Goal: Task Accomplishment & Management: Manage account settings

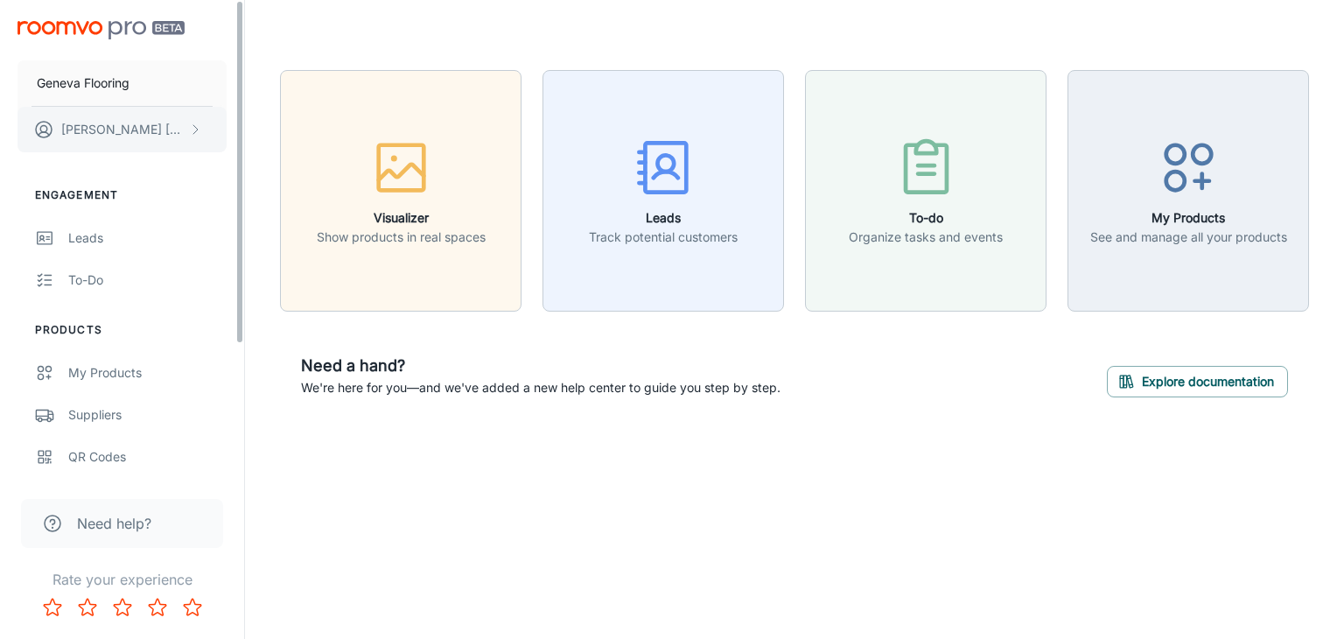
click at [106, 137] on p "[PERSON_NAME]" at bounding box center [122, 129] width 123 height 19
click at [107, 235] on div at bounding box center [672, 319] width 1344 height 639
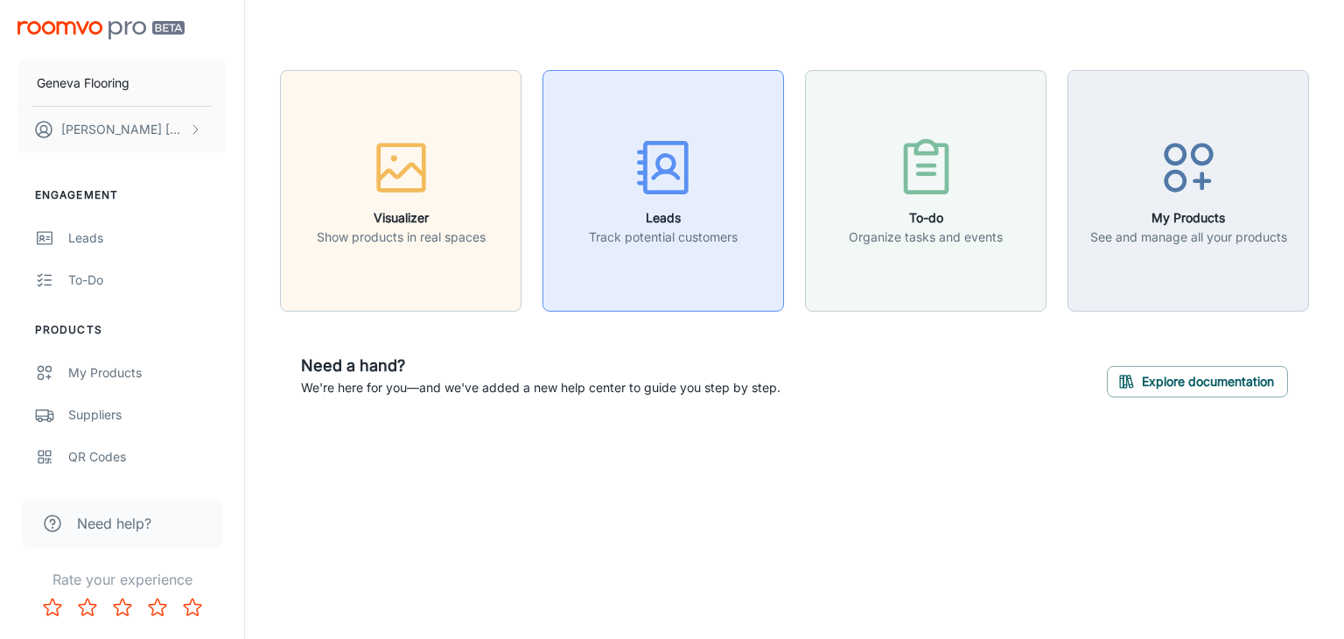
click at [735, 135] on div "button" at bounding box center [663, 171] width 149 height 73
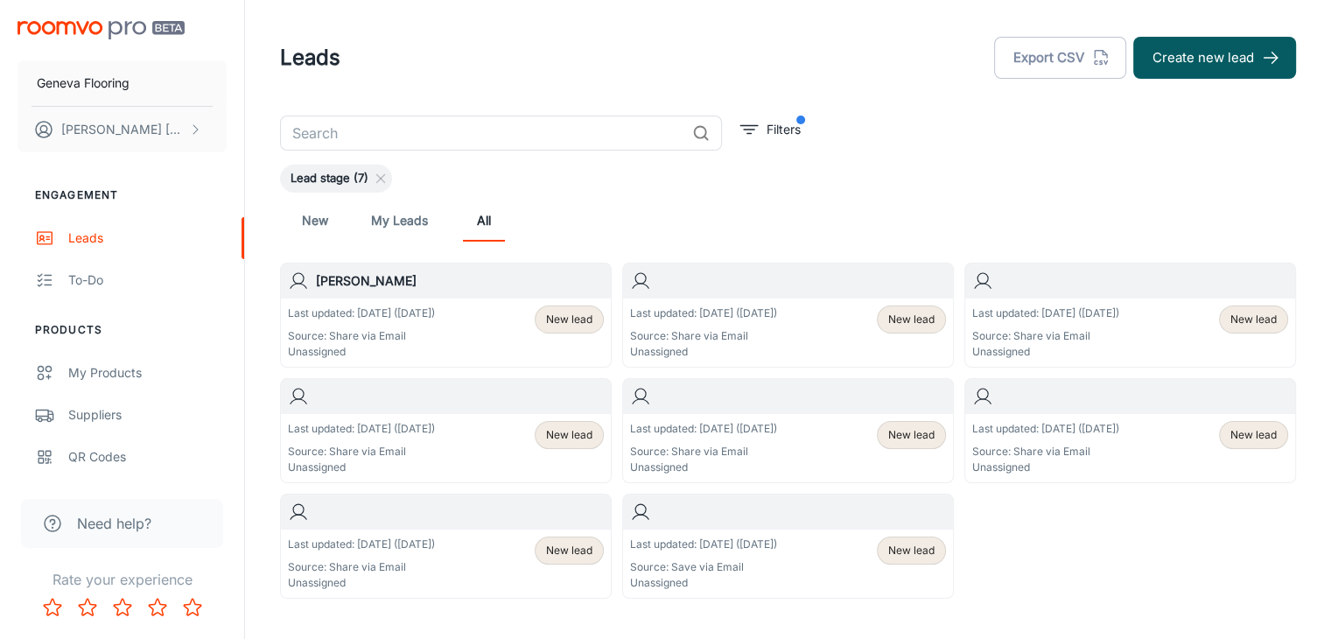
click at [402, 319] on p "Last updated: [DATE] ([DATE])" at bounding box center [361, 313] width 147 height 16
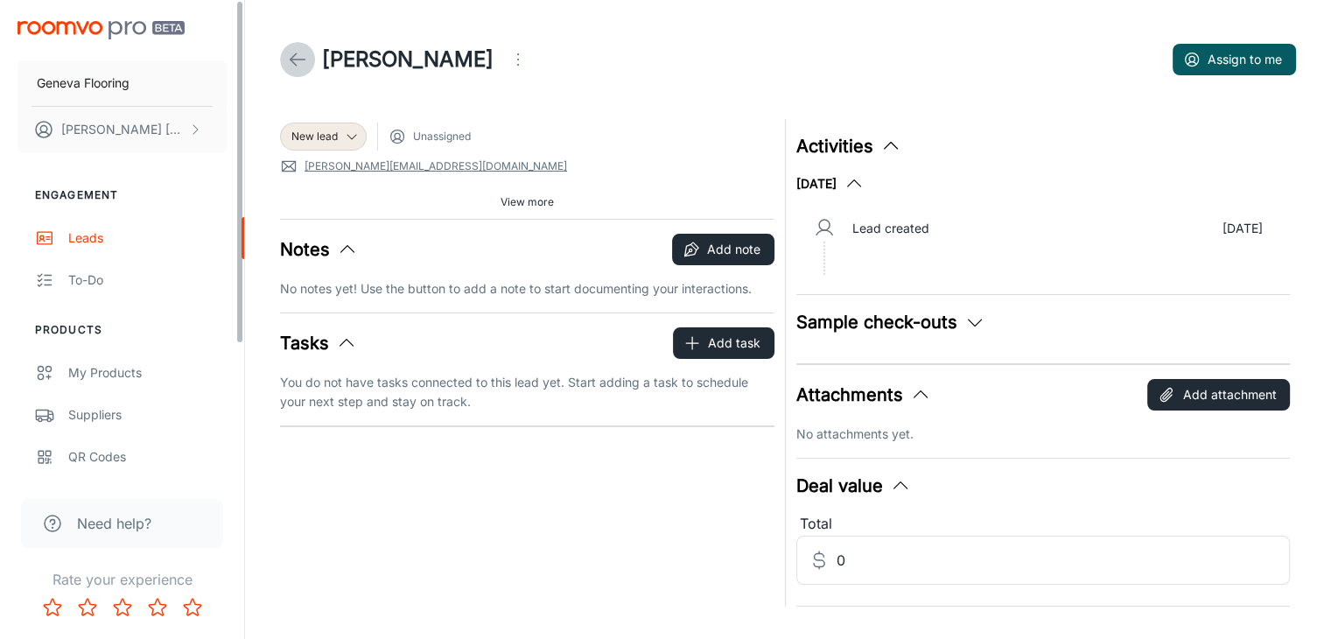
click at [294, 46] on link at bounding box center [297, 59] width 35 height 35
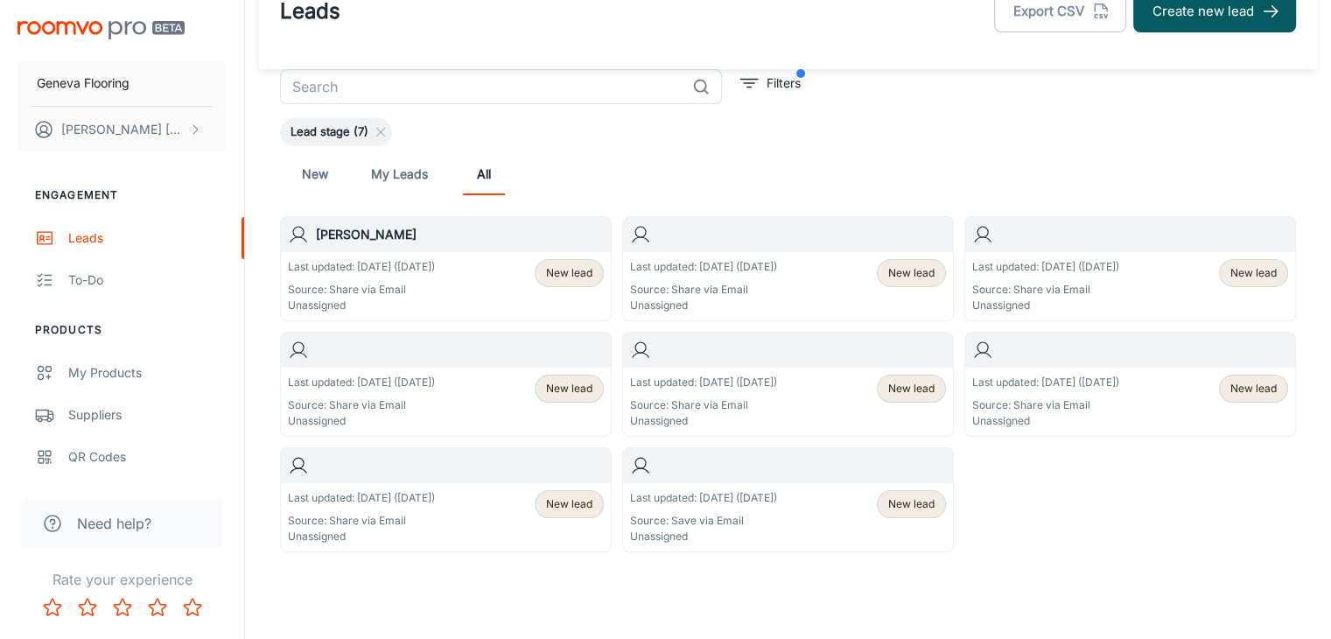
scroll to position [85, 0]
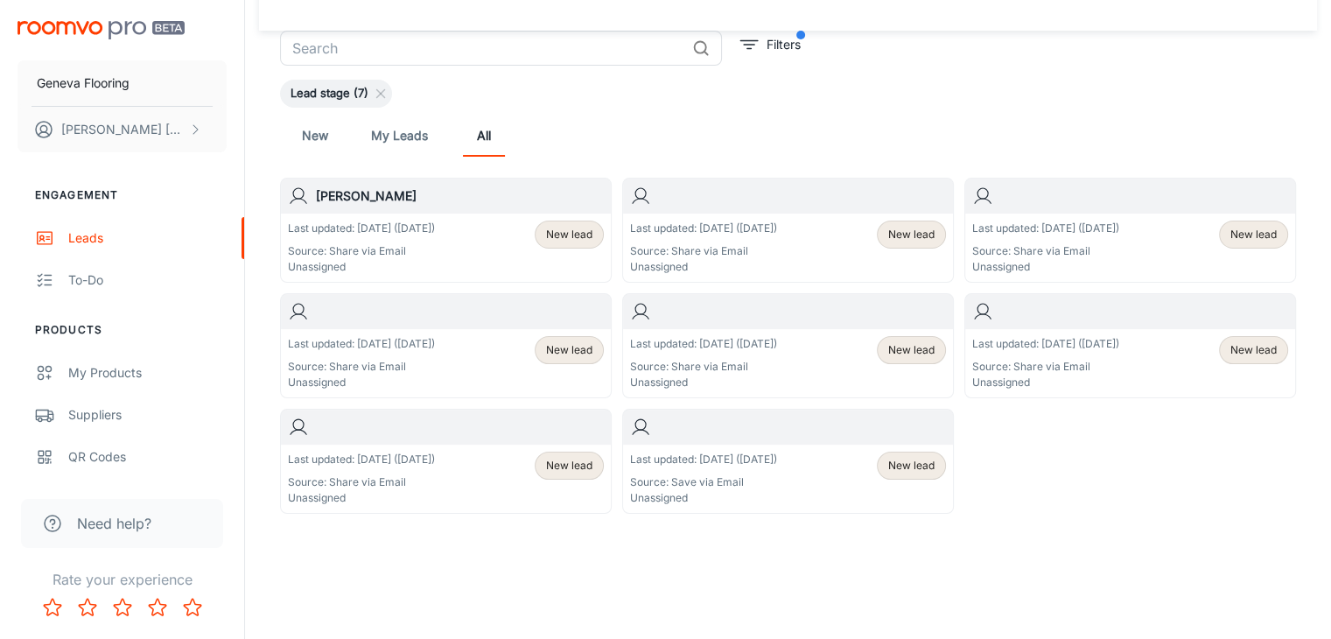
click at [714, 597] on div "Leads Export CSV Create new lead ​ Filters Lead stage (7) New My Leads All [PER…" at bounding box center [788, 277] width 1086 height 725
